Goal: Find specific page/section

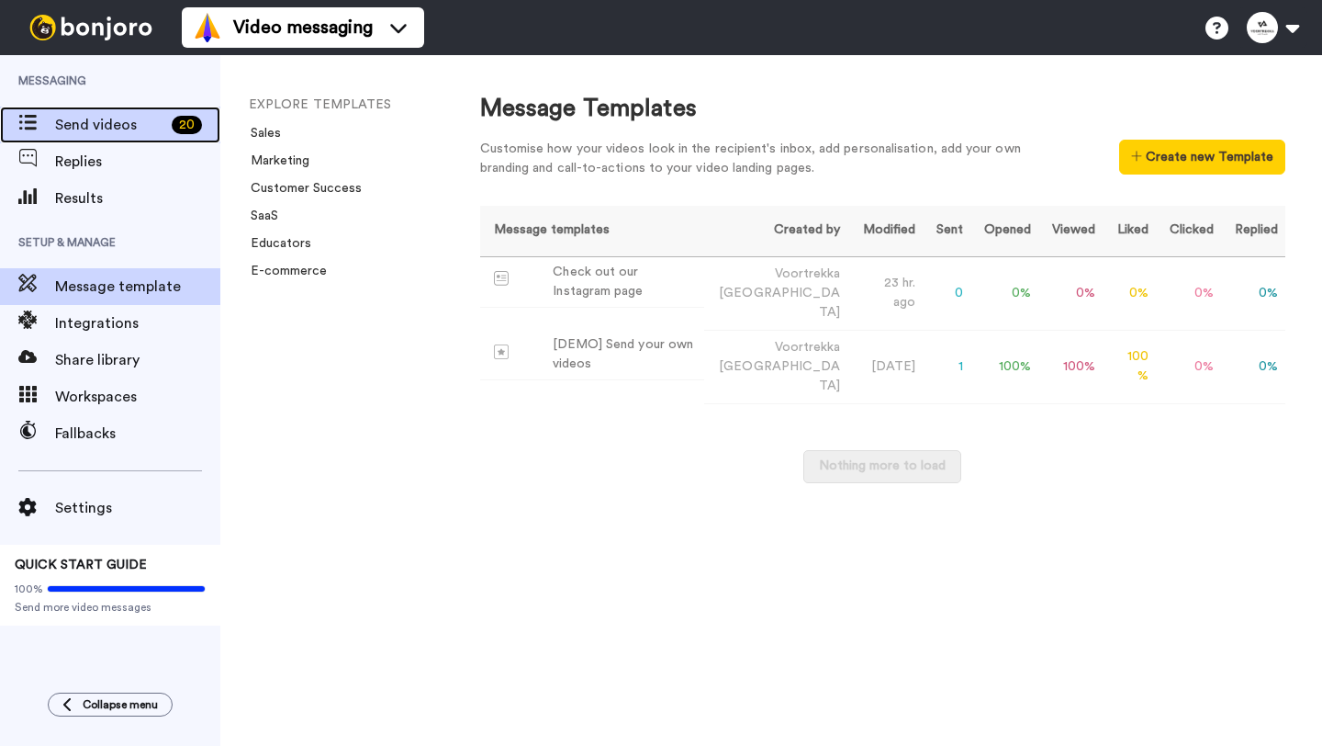
click at [93, 134] on span "Send videos" at bounding box center [109, 125] width 109 height 22
